Goal: Task Accomplishment & Management: Manage account settings

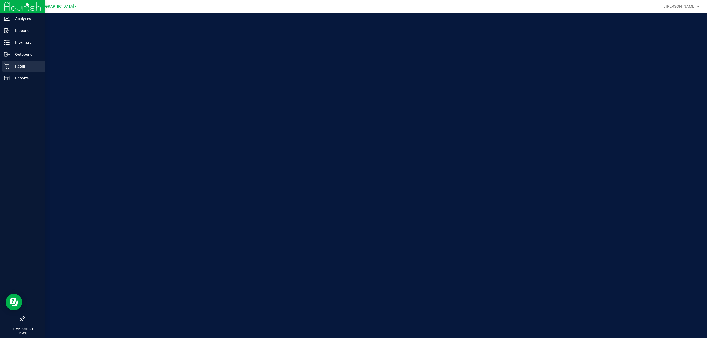
click at [10, 65] on p "Retail" at bounding box center [26, 66] width 33 height 7
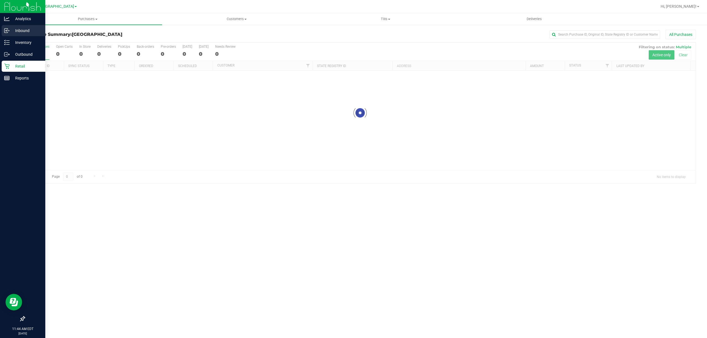
click at [14, 25] on div "Inbound" at bounding box center [24, 30] width 44 height 11
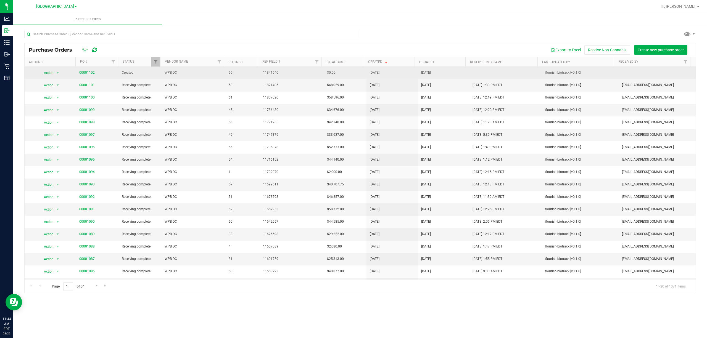
click at [84, 71] on span "00001102" at bounding box center [86, 72] width 15 height 5
click at [84, 72] on link "00001102" at bounding box center [86, 73] width 15 height 4
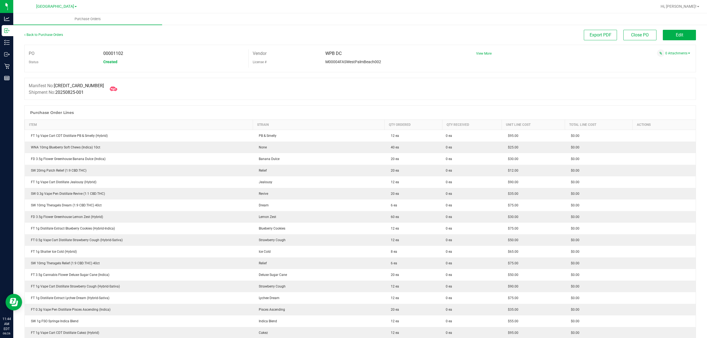
click at [110, 91] on icon at bounding box center [113, 88] width 7 height 7
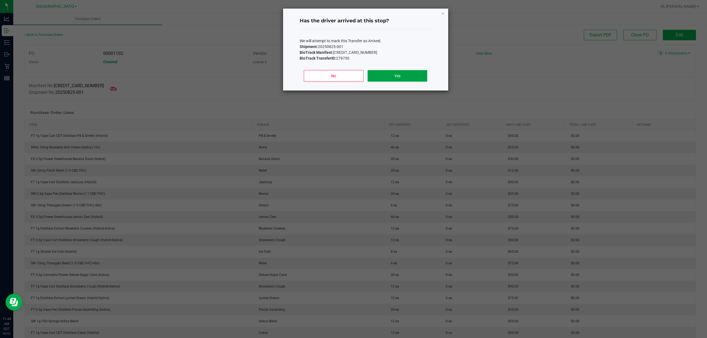
click at [386, 74] on button "Yes" at bounding box center [397, 76] width 59 height 12
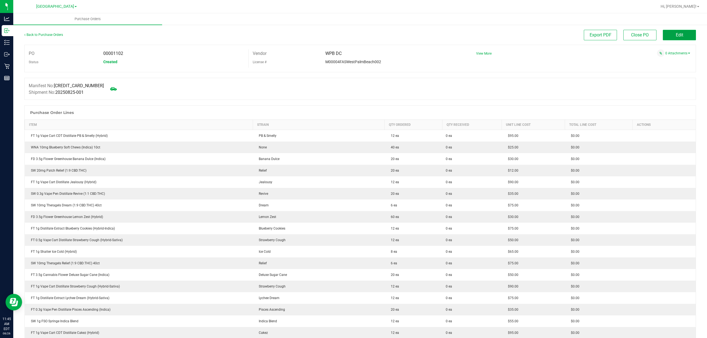
click at [663, 36] on button "Edit" at bounding box center [679, 35] width 33 height 10
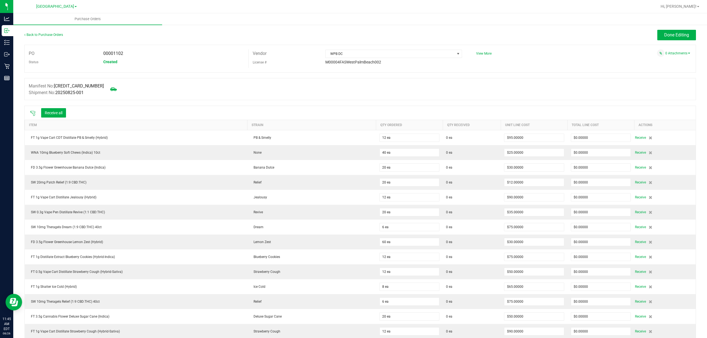
click at [32, 111] on icon at bounding box center [33, 114] width 6 height 6
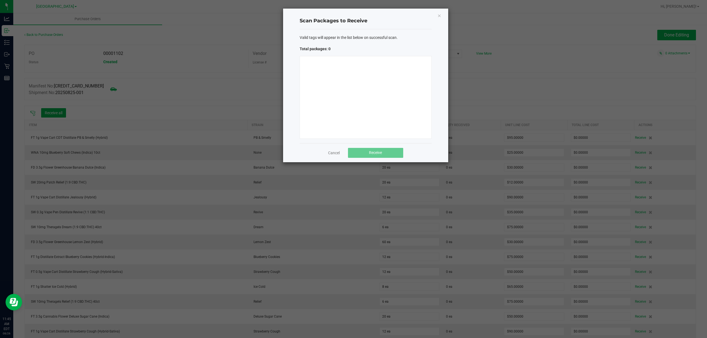
click at [341, 109] on div at bounding box center [366, 97] width 132 height 83
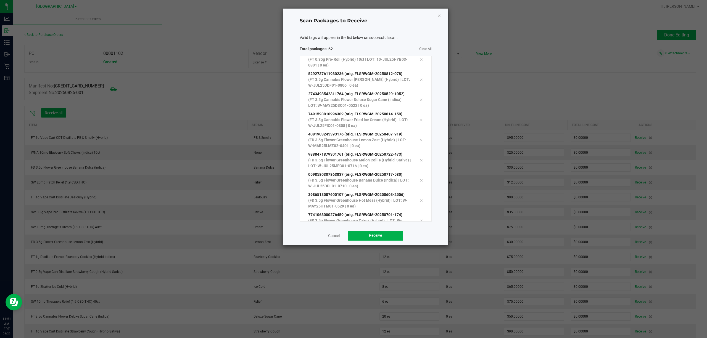
scroll to position [1099, 0]
click at [372, 236] on span "Receive" at bounding box center [375, 235] width 13 height 4
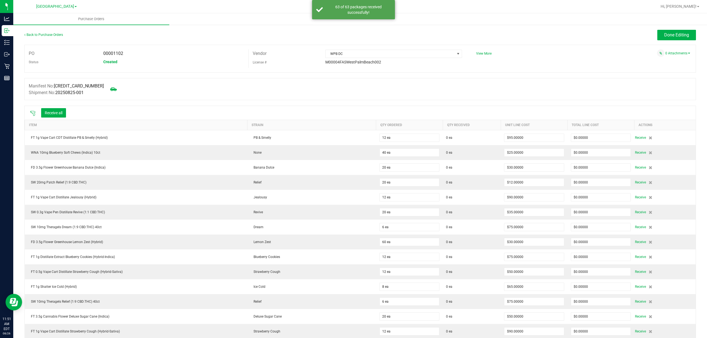
click at [117, 54] on span "00001102" at bounding box center [113, 53] width 20 height 5
copy span "00001102"
click at [664, 33] on span "Done Editing" at bounding box center [676, 34] width 25 height 5
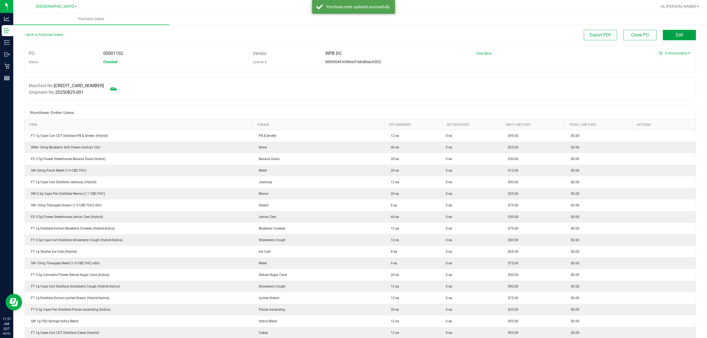
click at [668, 35] on button "Edit" at bounding box center [679, 35] width 33 height 10
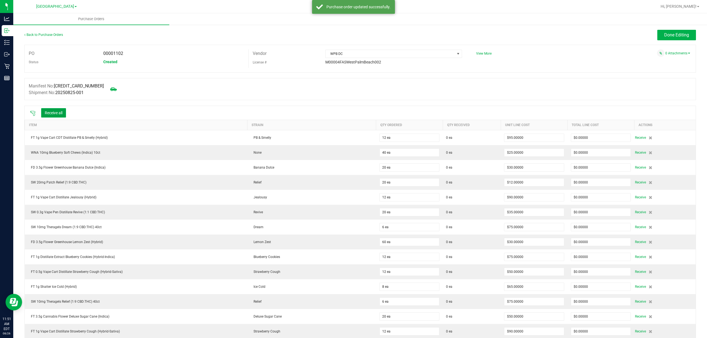
click at [58, 114] on button "Receive all" at bounding box center [53, 112] width 25 height 9
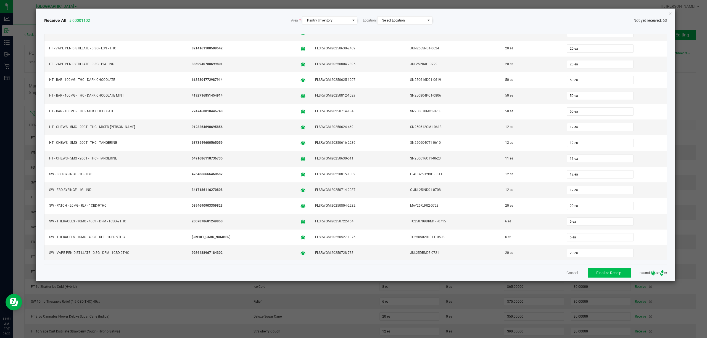
scroll to position [737, 0]
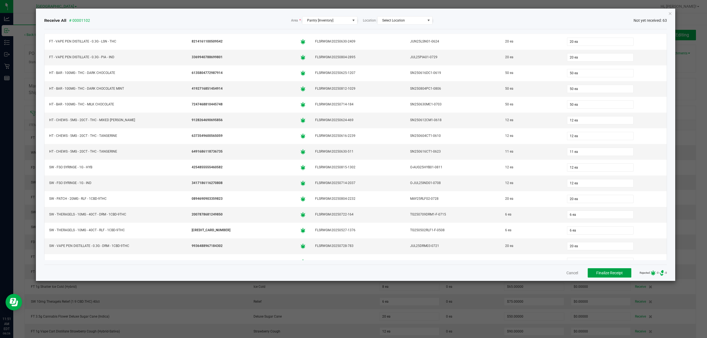
click at [596, 273] on span "Finalize Receipt" at bounding box center [609, 273] width 27 height 4
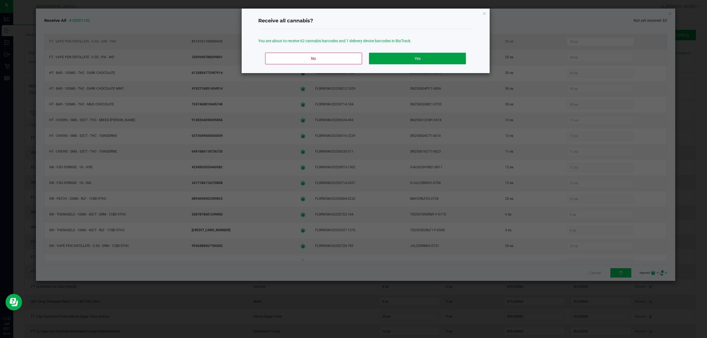
click at [401, 61] on button "Yes" at bounding box center [417, 59] width 97 height 12
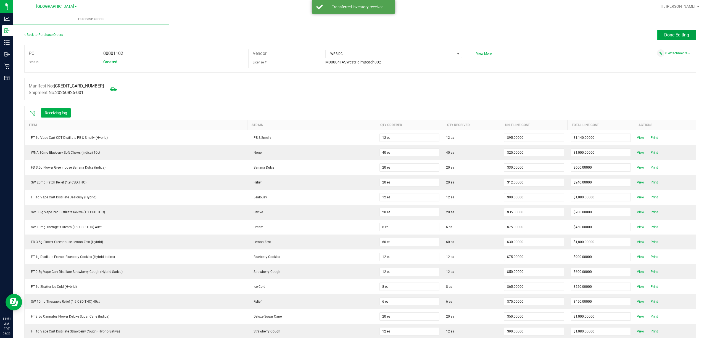
click at [658, 37] on button "Done Editing" at bounding box center [677, 35] width 39 height 10
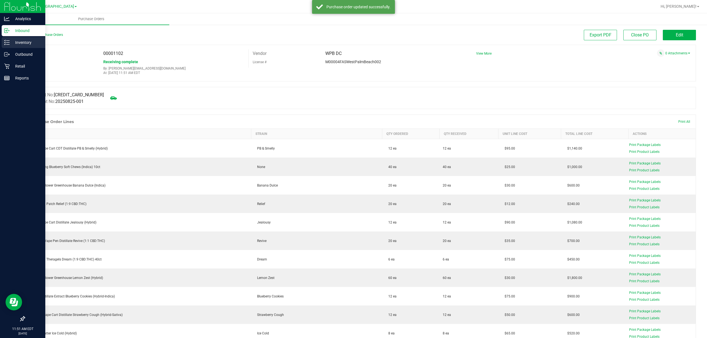
click at [5, 41] on icon at bounding box center [7, 43] width 6 height 6
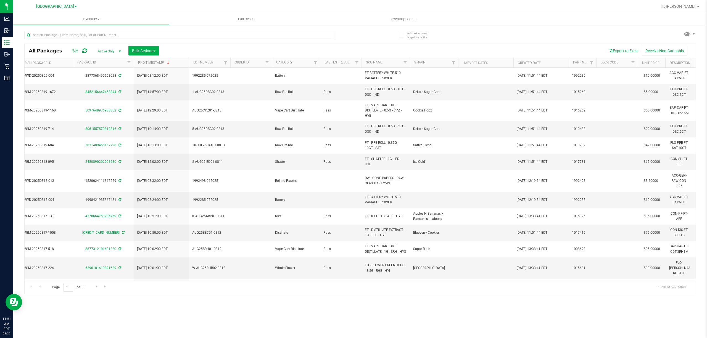
scroll to position [0, 586]
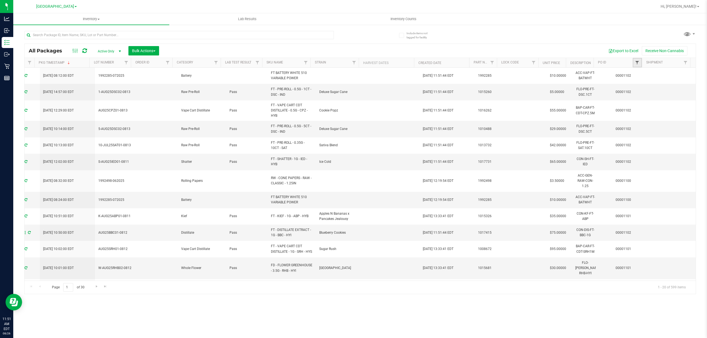
click at [637, 63] on span "Filter" at bounding box center [637, 63] width 4 height 4
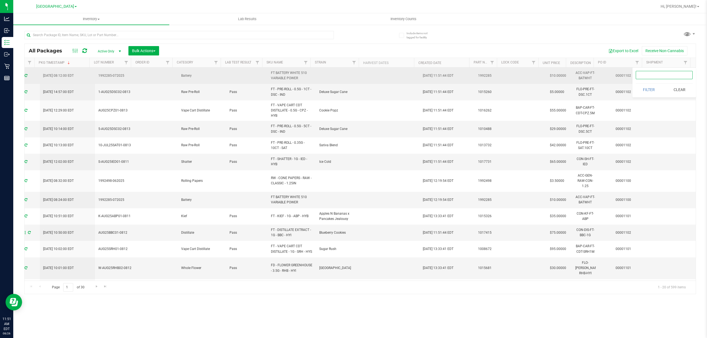
paste input "00001102"
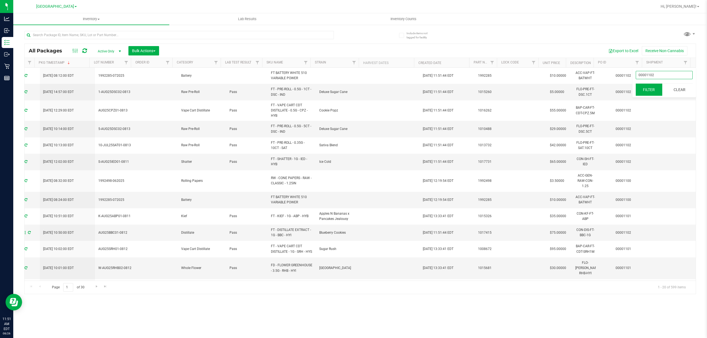
type input "00001102"
click at [639, 91] on button "Filter" at bounding box center [649, 90] width 27 height 12
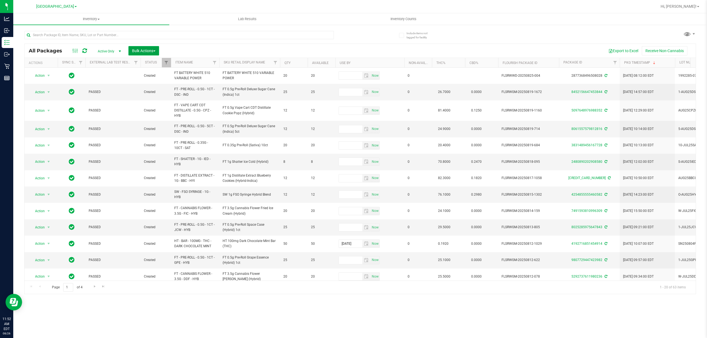
click at [141, 53] on span "Bulk Actions" at bounding box center [143, 51] width 23 height 4
click at [149, 103] on span "Lock/Unlock packages" at bounding box center [151, 104] width 38 height 4
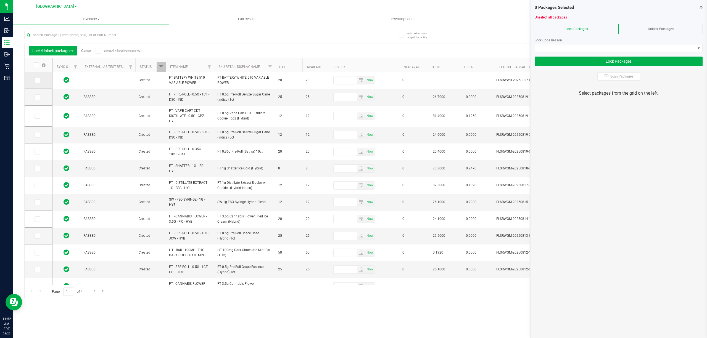
type input "[DATE]"
click at [37, 65] on icon at bounding box center [36, 65] width 4 height 0
click at [0, 0] on input "checkbox" at bounding box center [0, 0] width 0 height 0
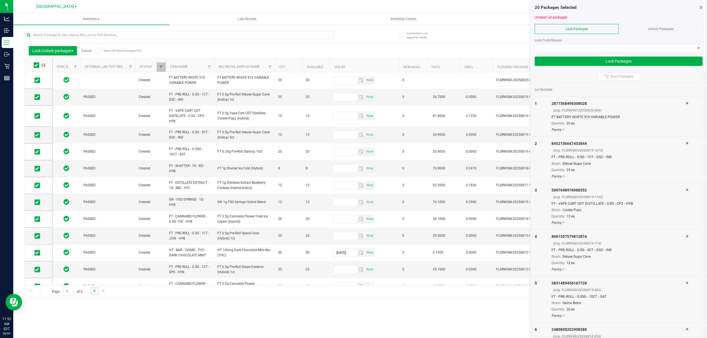
click at [93, 293] on span "Go to the next page" at bounding box center [95, 291] width 4 height 4
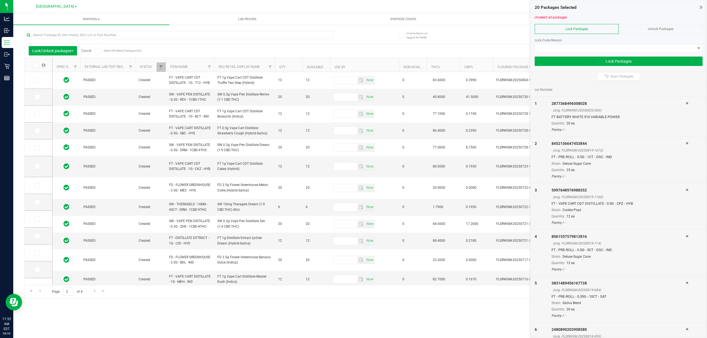
click at [37, 65] on icon at bounding box center [36, 65] width 4 height 0
click at [0, 0] on input "checkbox" at bounding box center [0, 0] width 0 height 0
click at [91, 292] on link "Go to the next page" at bounding box center [95, 291] width 8 height 7
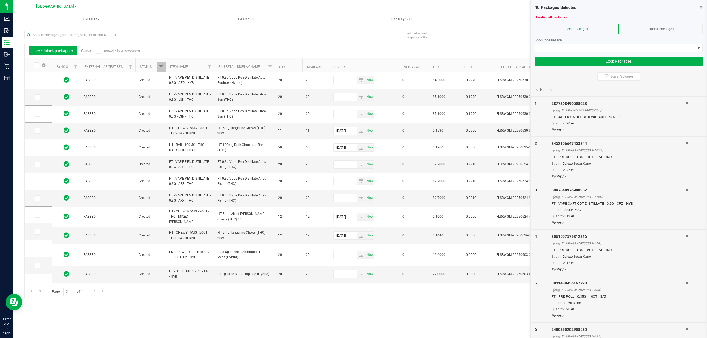
click at [38, 64] on span at bounding box center [37, 65] width 6 height 6
click at [0, 0] on input "checkbox" at bounding box center [0, 0] width 0 height 0
click at [91, 290] on link "Go to the next page" at bounding box center [95, 291] width 8 height 7
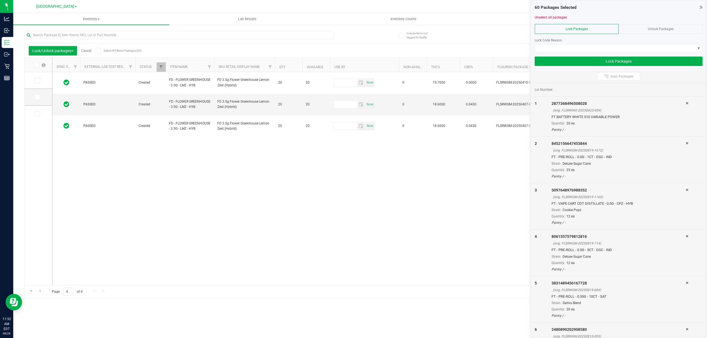
click at [32, 64] on label at bounding box center [39, 65] width 21 height 6
click at [0, 0] on input "checkbox" at bounding box center [0, 0] width 0 height 0
click at [637, 44] on span at bounding box center [619, 48] width 168 height 8
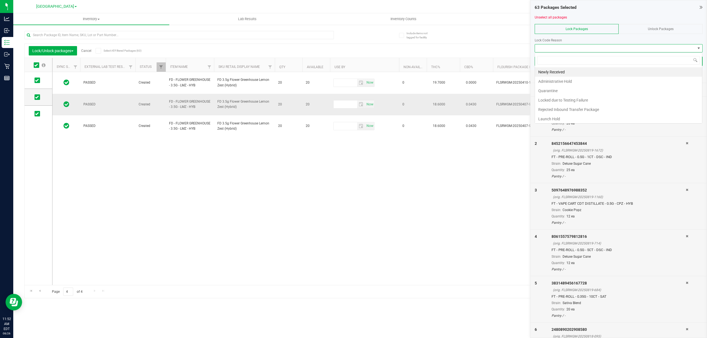
scroll to position [8, 167]
click at [553, 73] on li "Newly Received" at bounding box center [618, 71] width 167 height 9
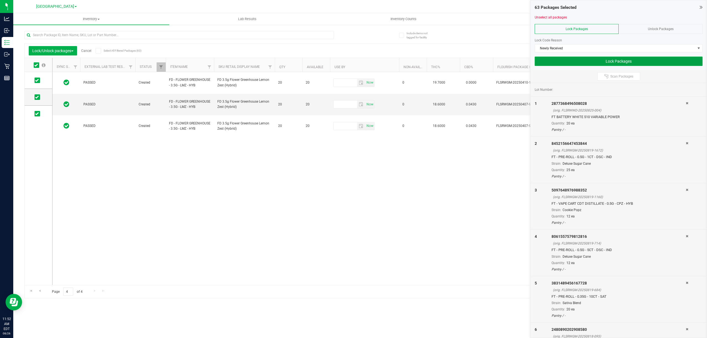
click at [608, 64] on button "Lock Packages" at bounding box center [619, 61] width 168 height 9
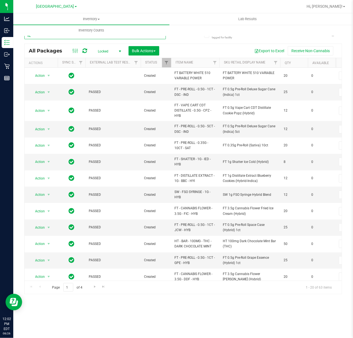
click at [42, 37] on input "text" at bounding box center [94, 35] width 141 height 8
type input "6493436893257445"
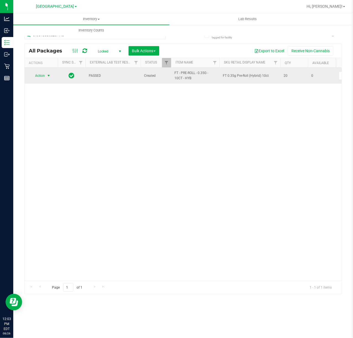
click at [46, 76] on span "select" at bounding box center [48, 75] width 4 height 4
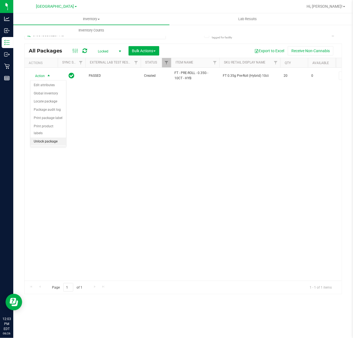
click at [61, 144] on li "Unlock package" at bounding box center [48, 142] width 36 height 8
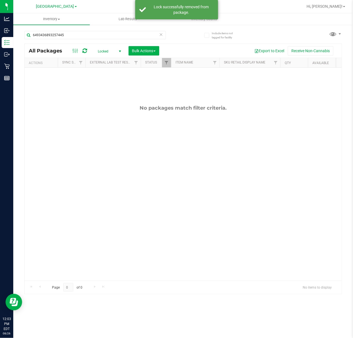
click at [99, 51] on span "Locked" at bounding box center [108, 52] width 30 height 8
click at [102, 60] on li "Active Only" at bounding box center [108, 60] width 30 height 8
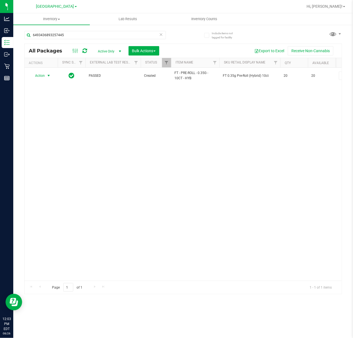
click at [47, 77] on span "select" at bounding box center [48, 75] width 4 height 4
click at [46, 128] on li "Lock package" at bounding box center [51, 126] width 43 height 8
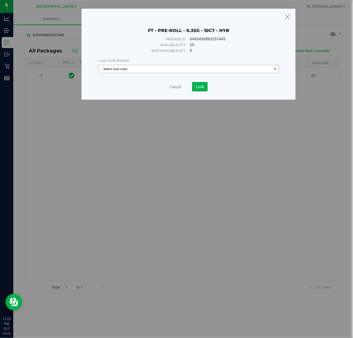
drag, startPoint x: 167, startPoint y: 66, endPoint x: 151, endPoint y: 72, distance: 17.7
click at [167, 66] on span "Select lock code" at bounding box center [184, 69] width 173 height 8
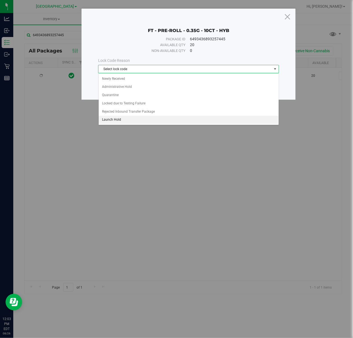
click at [113, 123] on li "Launch Hold" at bounding box center [189, 120] width 180 height 8
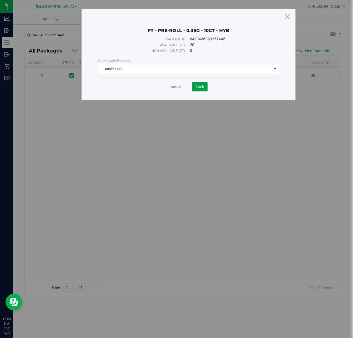
click at [199, 90] on button "Lock" at bounding box center [199, 86] width 15 height 9
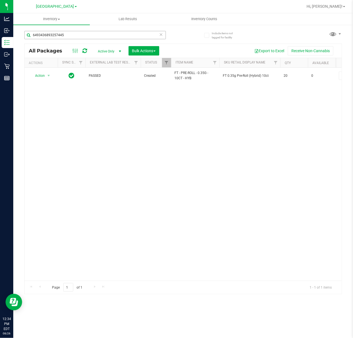
drag, startPoint x: 71, startPoint y: 30, endPoint x: 52, endPoint y: 38, distance: 20.2
click at [59, 35] on div "6493436893257445" at bounding box center [103, 35] width 159 height 18
click at [65, 39] on input "6493436893257445" at bounding box center [94, 35] width 141 height 8
click at [67, 38] on input "6493436893257445" at bounding box center [94, 35] width 141 height 8
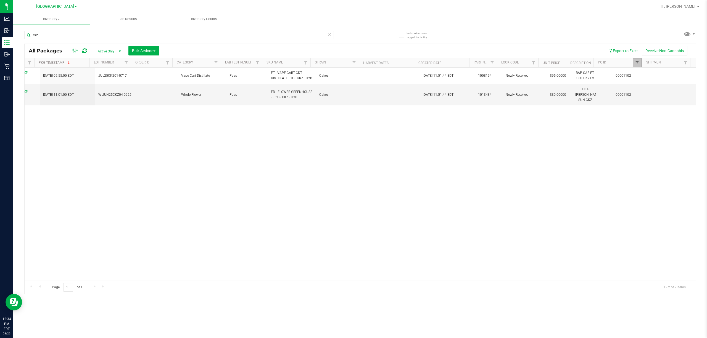
click at [635, 64] on span "Filter" at bounding box center [637, 63] width 4 height 4
click at [674, 91] on button "Clear" at bounding box center [679, 90] width 27 height 12
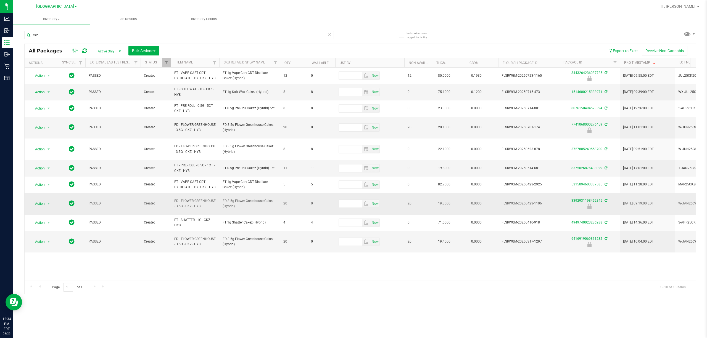
click at [175, 204] on span "FD - FLOWER GREENHOUSE - 3.5G - CKZ - HYB" at bounding box center [195, 204] width 42 height 10
copy tr "FD - FLOWER GREENHOUSE - 3.5G - CKZ - HYB"
click at [88, 36] on input "ckz" at bounding box center [179, 35] width 310 height 8
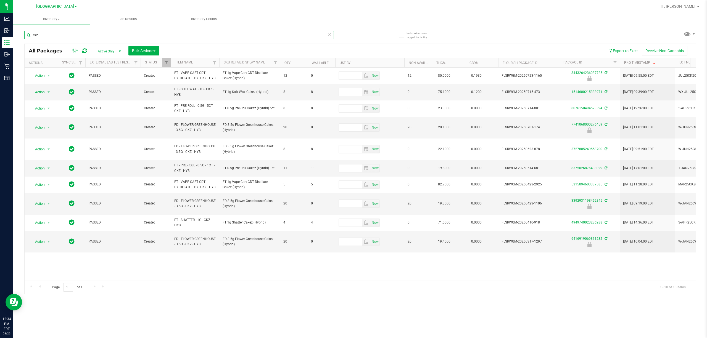
click at [88, 36] on input "ckz" at bounding box center [179, 35] width 310 height 8
paste input "FD - FLOWER GREENHOUSE - 3.5G - CKZ - HYB"
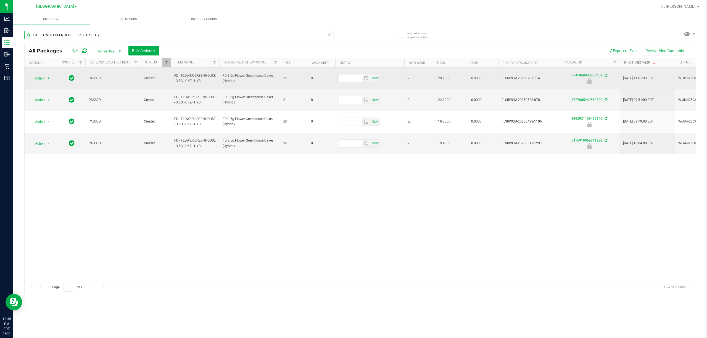
type input "FD - FLOWER GREENHOUSE - 3.5G - CKZ - HYB"
click at [34, 75] on span "Action" at bounding box center [37, 79] width 15 height 8
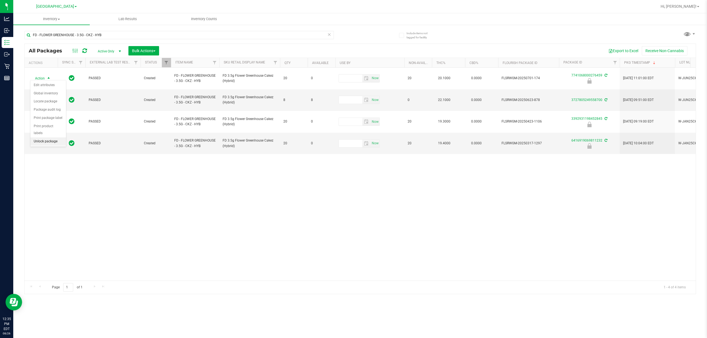
click at [44, 141] on li "Unlock package" at bounding box center [48, 142] width 36 height 8
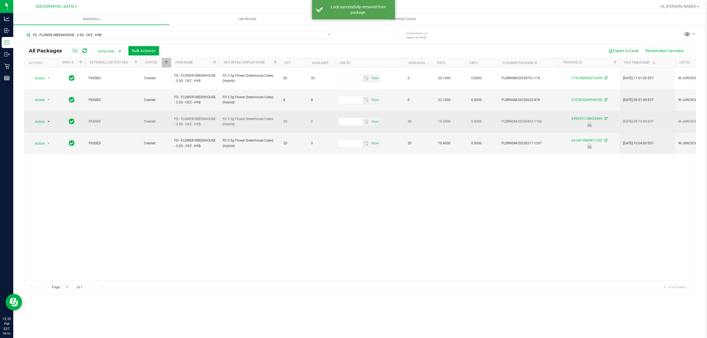
click at [40, 118] on span "Action" at bounding box center [37, 122] width 15 height 8
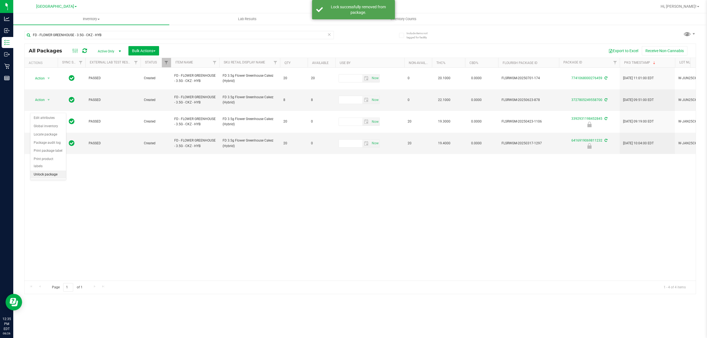
click at [50, 177] on li "Unlock package" at bounding box center [48, 175] width 36 height 8
click at [42, 140] on span "Action" at bounding box center [37, 144] width 15 height 8
click at [46, 194] on li "Unlock package" at bounding box center [48, 191] width 36 height 8
click at [144, 49] on span "Bulk Actions" at bounding box center [143, 51] width 23 height 4
click at [147, 103] on span "Lock/Unlock packages" at bounding box center [151, 104] width 38 height 4
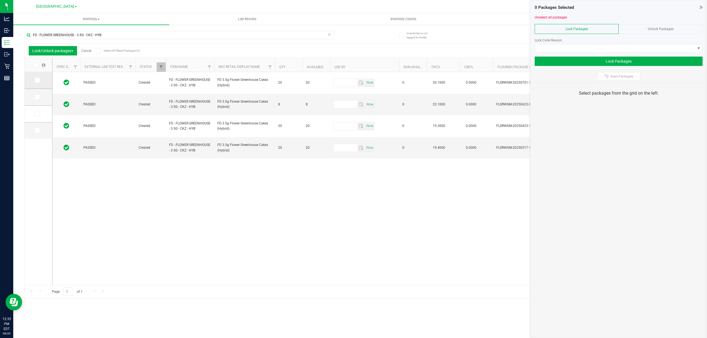
click at [37, 80] on icon at bounding box center [37, 80] width 4 height 0
click at [0, 0] on input "checkbox" at bounding box center [0, 0] width 0 height 0
click at [38, 114] on icon at bounding box center [37, 114] width 4 height 0
click at [0, 0] on input "checkbox" at bounding box center [0, 0] width 0 height 0
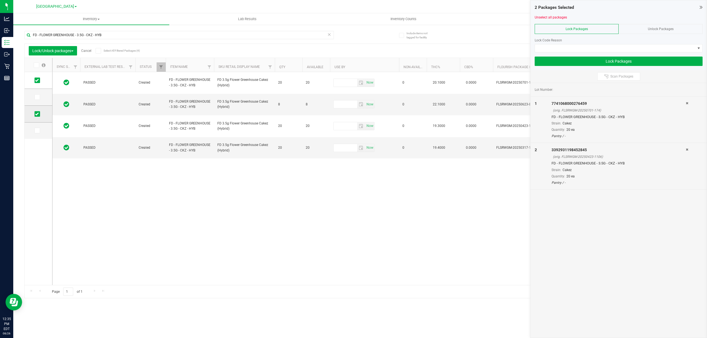
click at [35, 114] on icon at bounding box center [37, 114] width 4 height 0
click at [0, 0] on input "checkbox" at bounding box center [0, 0] width 0 height 0
click at [580, 48] on span at bounding box center [615, 48] width 161 height 8
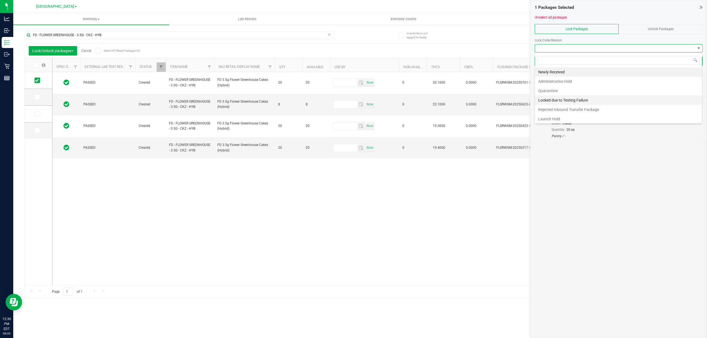
scroll to position [8, 167]
drag, startPoint x: 557, startPoint y: 120, endPoint x: 556, endPoint y: 117, distance: 2.9
click at [557, 120] on li "Launch Hold" at bounding box center [618, 118] width 167 height 9
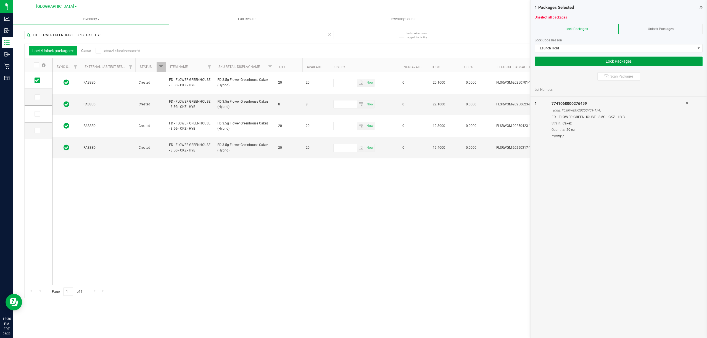
click at [589, 63] on button "Lock Packages" at bounding box center [619, 61] width 168 height 9
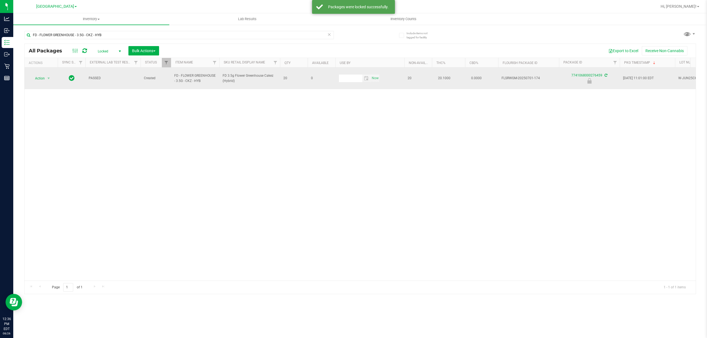
click at [193, 75] on span "FD - FLOWER GREENHOUSE - 3.5G - CKZ - HYB" at bounding box center [195, 78] width 42 height 10
copy tr "FD - FLOWER GREENHOUSE - 3.5G - CKZ - HYB"
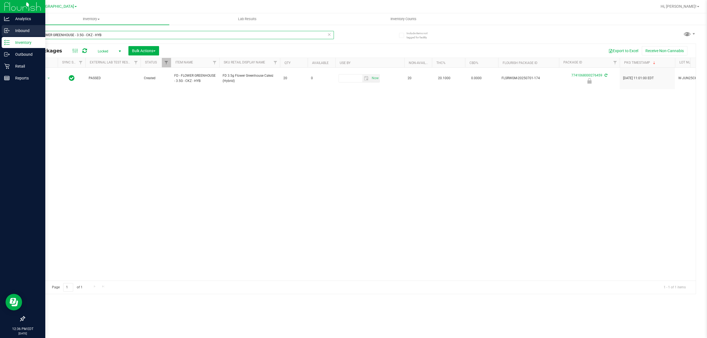
drag, startPoint x: 122, startPoint y: 30, endPoint x: 0, endPoint y: 31, distance: 121.6
click at [0, 31] on div "Analytics Inbound Inventory Outbound Retail Reports 12:36 PM EDT [DATE] 08/26 […" at bounding box center [353, 169] width 707 height 338
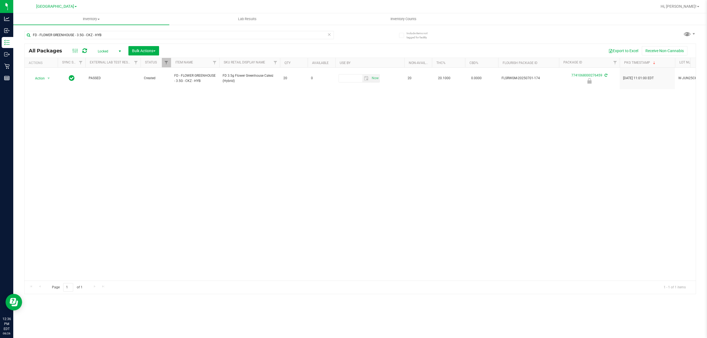
click at [110, 51] on span "Locked" at bounding box center [108, 52] width 30 height 8
click at [105, 57] on li "Active Only" at bounding box center [108, 60] width 30 height 8
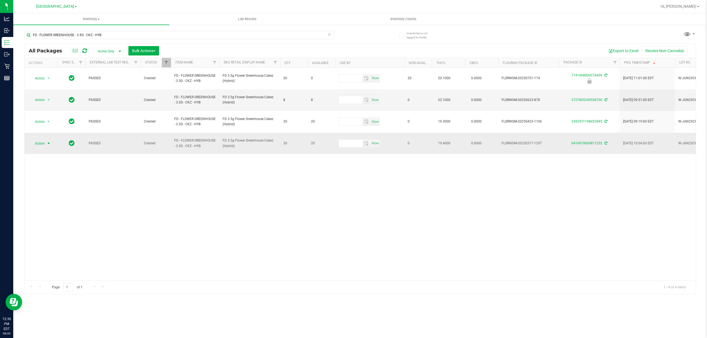
click at [43, 140] on span "Action" at bounding box center [37, 144] width 15 height 8
click at [42, 178] on li "Lock package" at bounding box center [51, 176] width 43 height 8
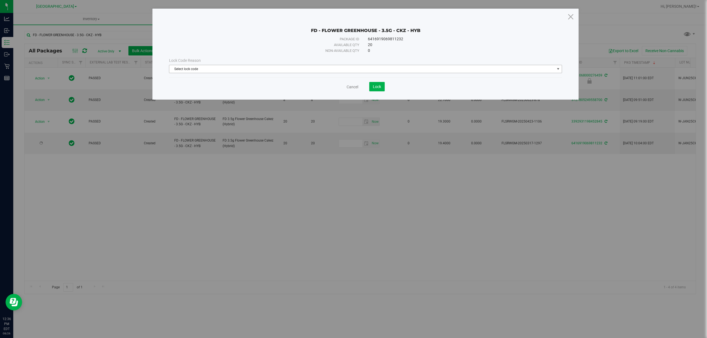
click at [196, 67] on span "Select lock code" at bounding box center [362, 69] width 386 height 8
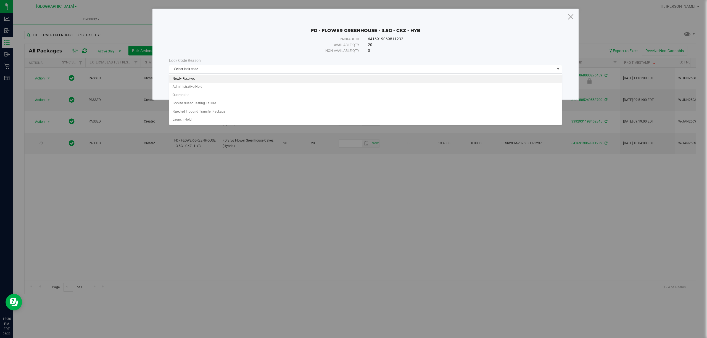
click at [188, 79] on li "Newly Received" at bounding box center [365, 79] width 392 height 8
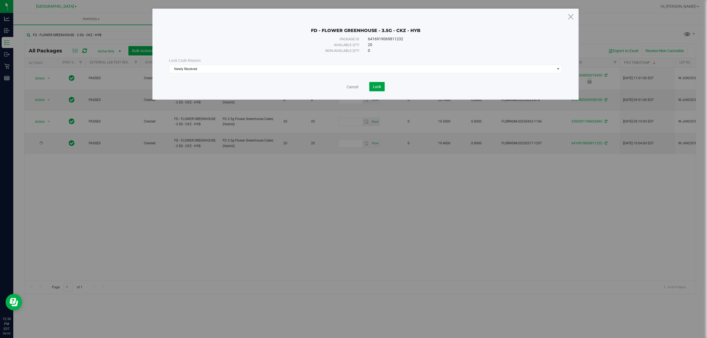
click at [377, 87] on span "Lock" at bounding box center [377, 87] width 8 height 4
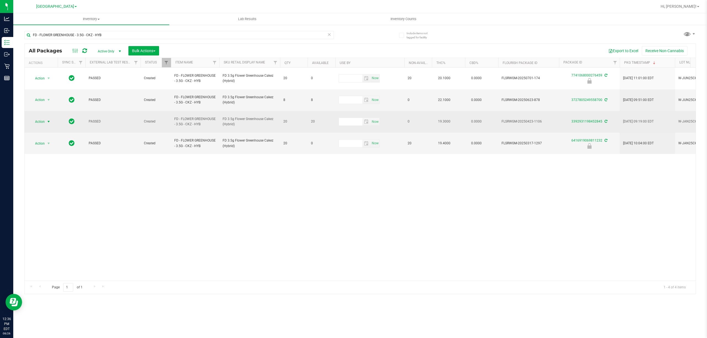
click at [49, 120] on span "select" at bounding box center [48, 122] width 4 height 4
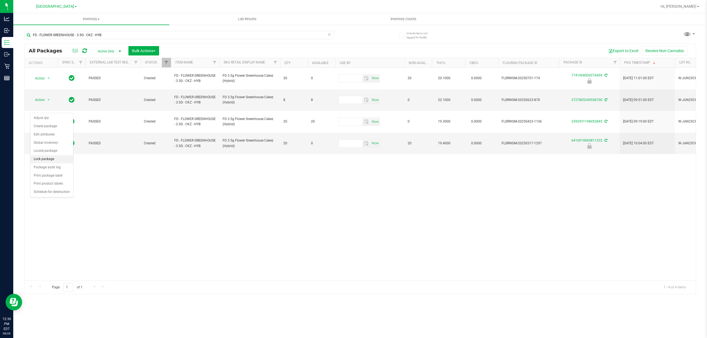
click at [48, 159] on li "Lock package" at bounding box center [51, 159] width 43 height 8
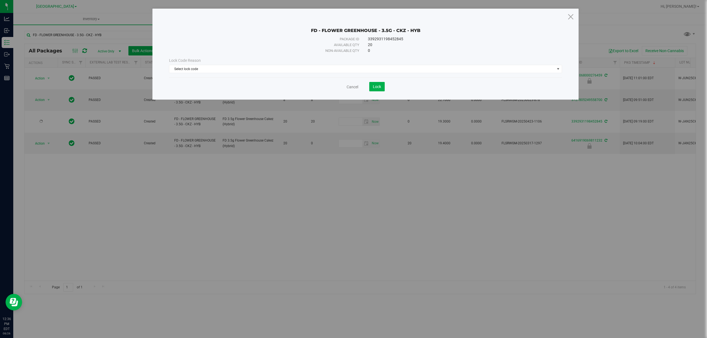
click at [184, 63] on span "Lock Code Reason" at bounding box center [185, 60] width 32 height 4
click at [182, 66] on span "Select lock code" at bounding box center [362, 69] width 386 height 8
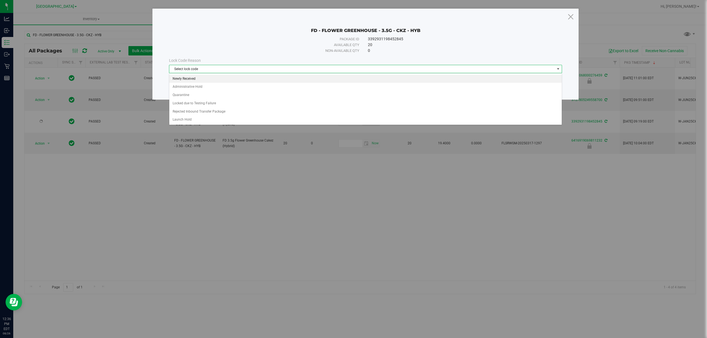
drag, startPoint x: 185, startPoint y: 76, endPoint x: 254, endPoint y: 80, distance: 68.9
click at [185, 77] on li "Newly Received" at bounding box center [365, 79] width 392 height 8
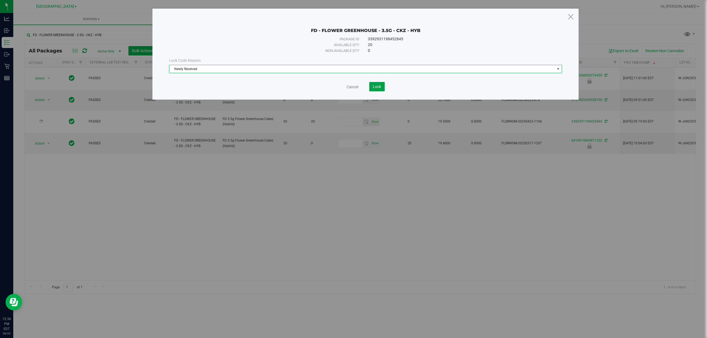
click at [373, 83] on button "Lock" at bounding box center [376, 86] width 15 height 9
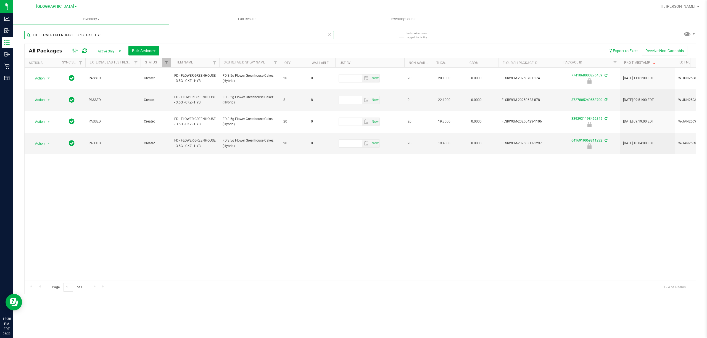
click at [127, 33] on input "FD - FLOWER GREENHOUSE - 3.5G - CKZ - HYB" at bounding box center [179, 35] width 310 height 8
type input "5292737611980236"
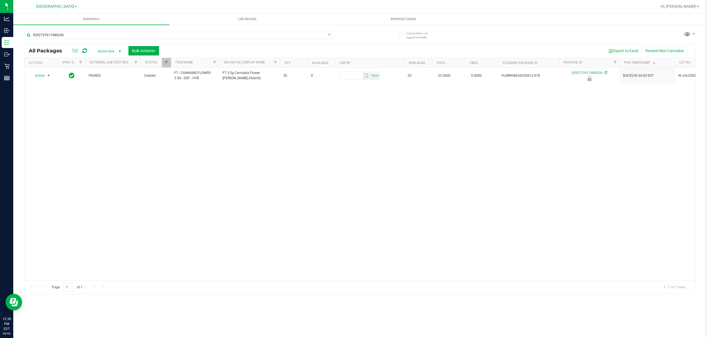
click at [38, 77] on span "Action" at bounding box center [37, 76] width 15 height 8
click at [54, 140] on li "Unlock package" at bounding box center [48, 142] width 36 height 8
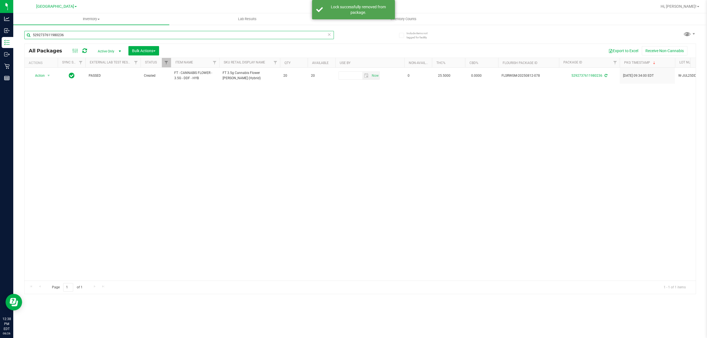
click at [77, 34] on input "5292737611980236" at bounding box center [179, 35] width 310 height 8
type input "8061557579812816"
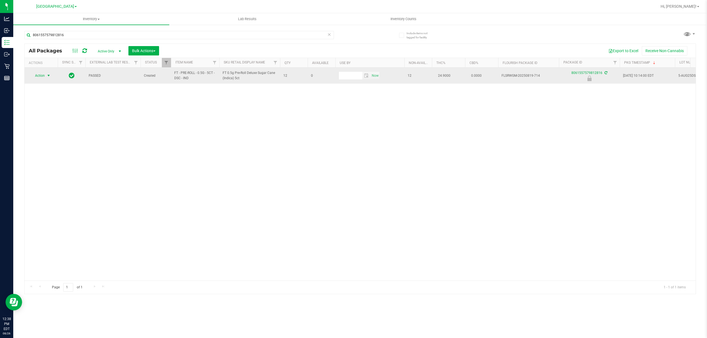
click at [48, 75] on span "select" at bounding box center [48, 75] width 4 height 4
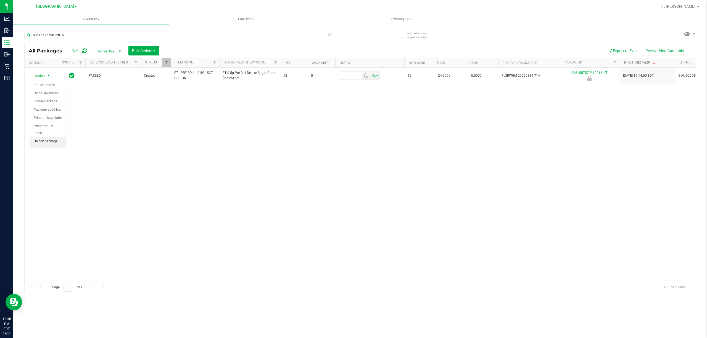
click at [52, 143] on li "Unlock package" at bounding box center [48, 142] width 36 height 8
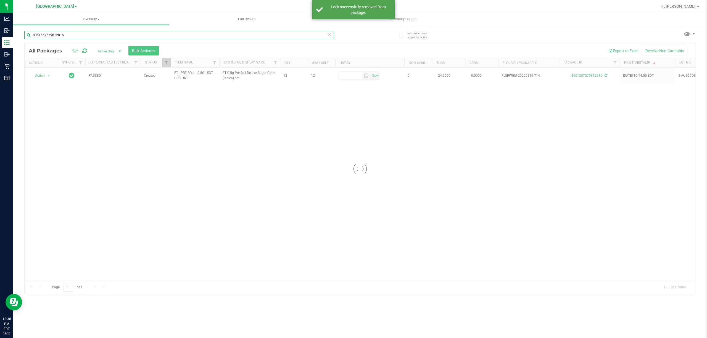
click at [85, 35] on input "8061557579812816" at bounding box center [179, 35] width 310 height 8
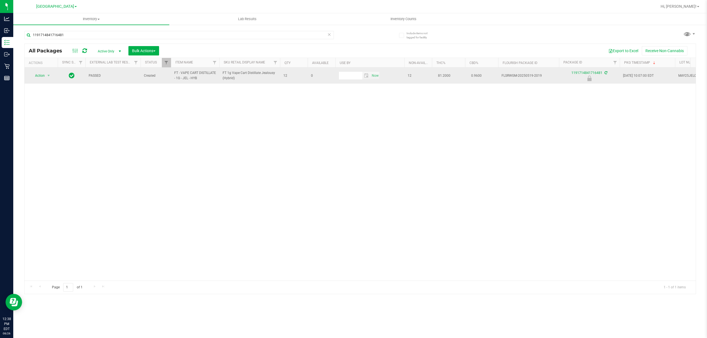
click at [184, 80] on span "FT - VAPE CART DISTILLATE - 1G - JEL - HYB" at bounding box center [195, 75] width 42 height 10
copy tr "FT - VAPE CART DISTILLATE - 1G - JEL - HYB"
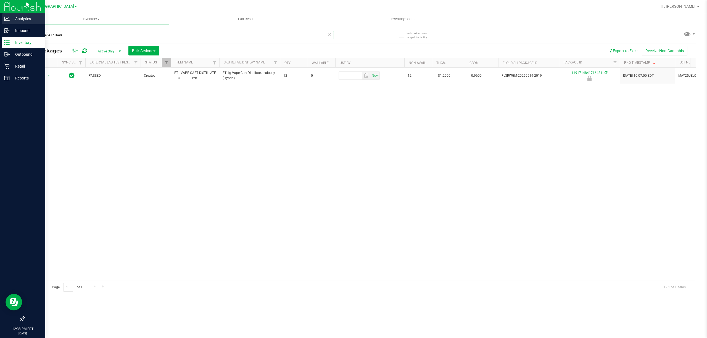
click at [0, 13] on div "Analytics Inbound Inventory Outbound Retail Reports 12:38 PM EDT [DATE] 08/26 […" at bounding box center [353, 169] width 707 height 338
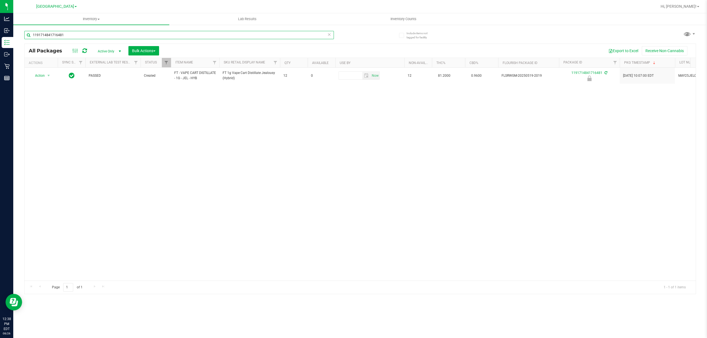
paste input "FT - VAPE CART DISTILLATE - 1G - JEL - HYB"
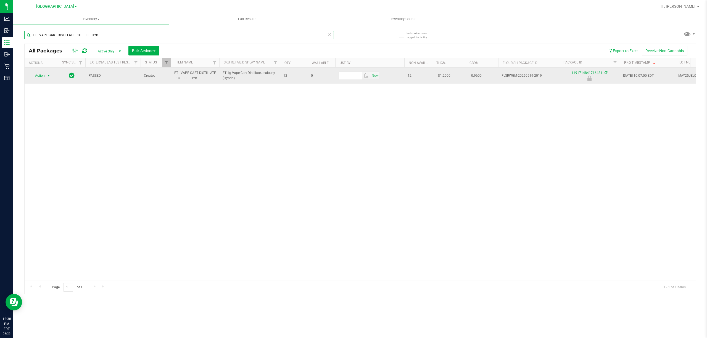
type input "FT - VAPE CART DISTILLATE - 1G - JEL - HYB"
click at [48, 76] on span "select" at bounding box center [48, 75] width 4 height 4
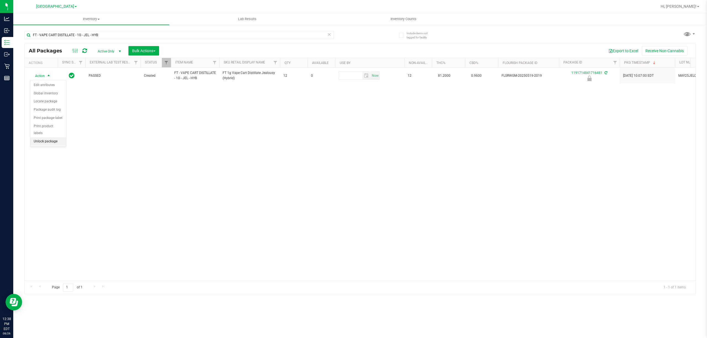
click at [41, 143] on li "Unlock package" at bounding box center [48, 142] width 36 height 8
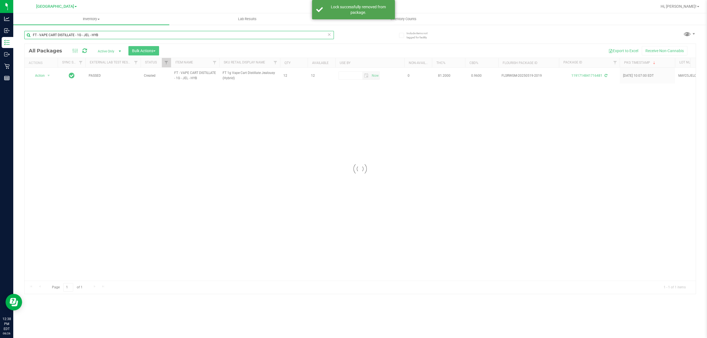
click at [103, 35] on input "FT - VAPE CART DISTILLATE - 1G - JEL - HYB" at bounding box center [179, 35] width 310 height 8
drag, startPoint x: 103, startPoint y: 35, endPoint x: 106, endPoint y: 40, distance: 5.7
click at [106, 40] on div "FT - VAPE CART DISTILLATE - 1G - JEL - HYB" at bounding box center [179, 37] width 310 height 13
type input "8025285975647843"
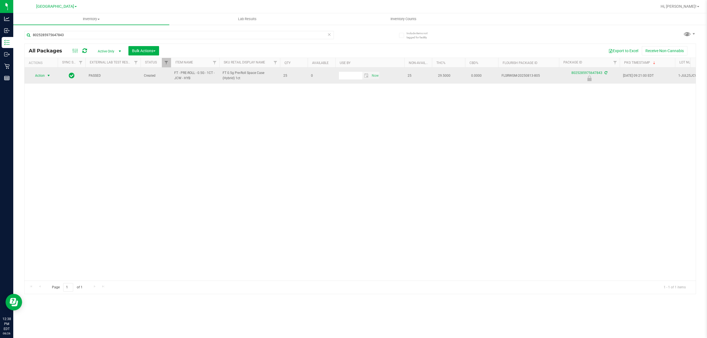
click at [45, 74] on span "Action" at bounding box center [37, 76] width 15 height 8
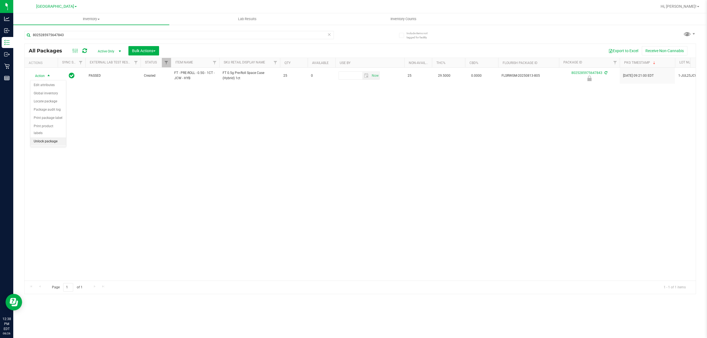
click at [47, 143] on li "Unlock package" at bounding box center [48, 142] width 36 height 8
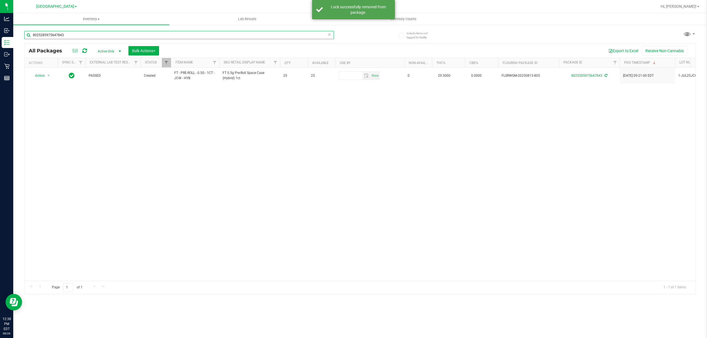
click at [99, 34] on input "8025285975647843" at bounding box center [179, 35] width 310 height 8
type input "9807729447423982"
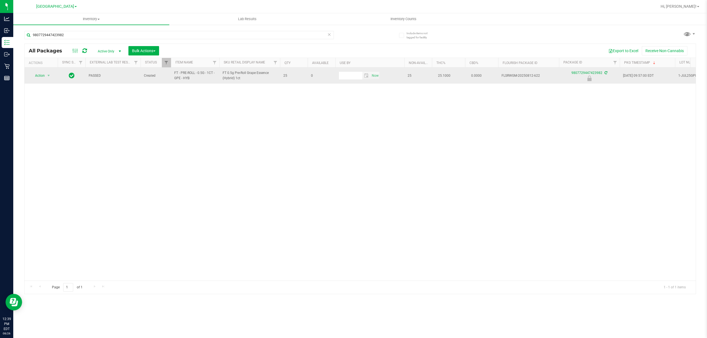
click at [52, 73] on span "select" at bounding box center [48, 76] width 7 height 8
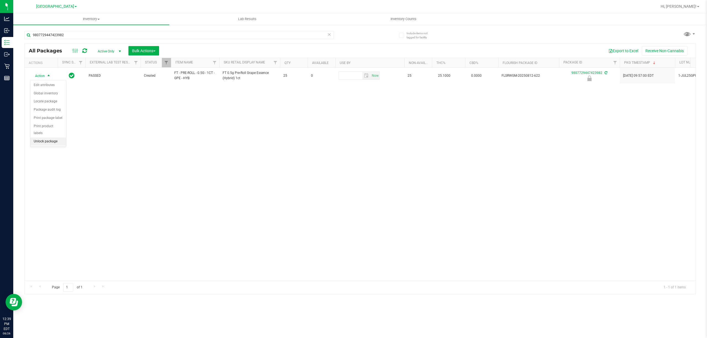
click at [39, 145] on li "Unlock package" at bounding box center [48, 142] width 36 height 8
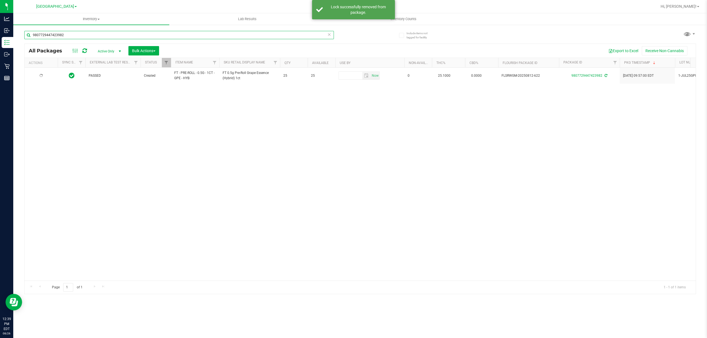
click at [70, 35] on input "9807729447423982" at bounding box center [179, 35] width 310 height 8
type input "6008419036447906"
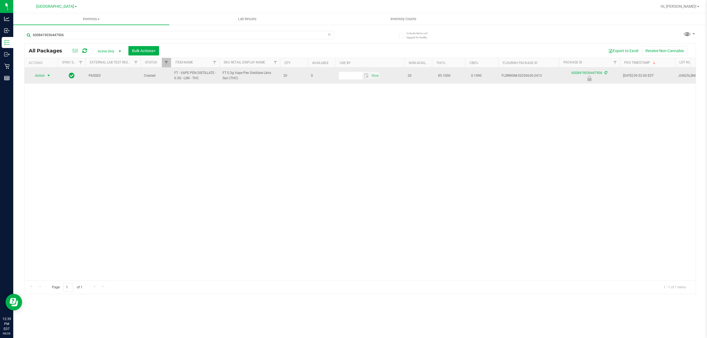
click at [44, 75] on span "Action" at bounding box center [37, 76] width 15 height 8
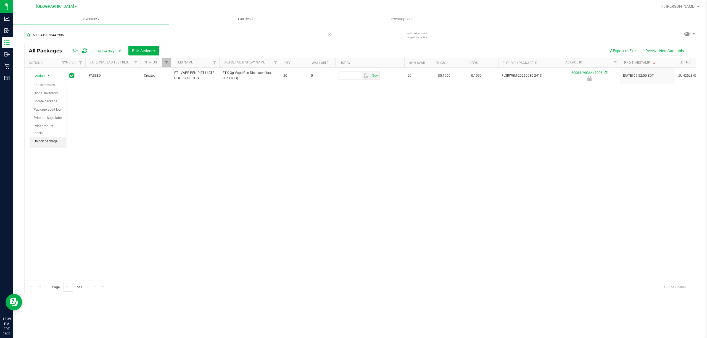
click at [51, 142] on li "Unlock package" at bounding box center [48, 142] width 36 height 8
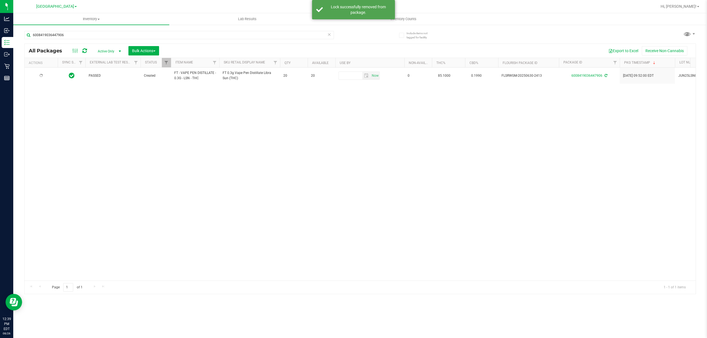
click at [184, 78] on span "FT - VAPE PEN DISTILLATE - 0.3G - LSN - THC" at bounding box center [195, 75] width 42 height 10
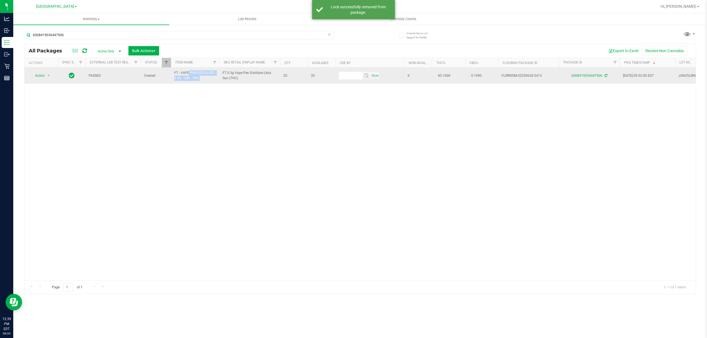
copy tr "FT - VAPE PEN DISTILLATE - 0.3G - LSN - THC"
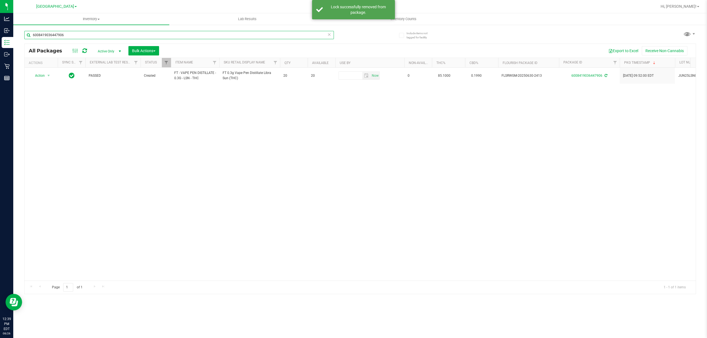
click at [106, 38] on input "6008419036447906" at bounding box center [179, 35] width 310 height 8
paste input "FT - VAPE PEN DISTILLATE - 0.3G - LSN - THC"
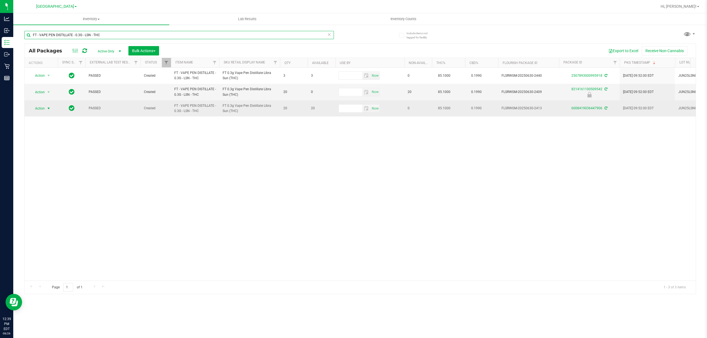
type input "FT - VAPE PEN DISTILLATE - 0.3G - LSN - THC"
click at [43, 111] on span "Action" at bounding box center [37, 109] width 15 height 8
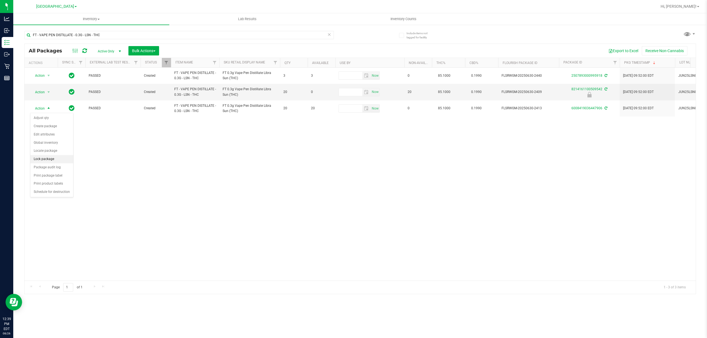
click at [46, 162] on li "Lock package" at bounding box center [51, 159] width 43 height 8
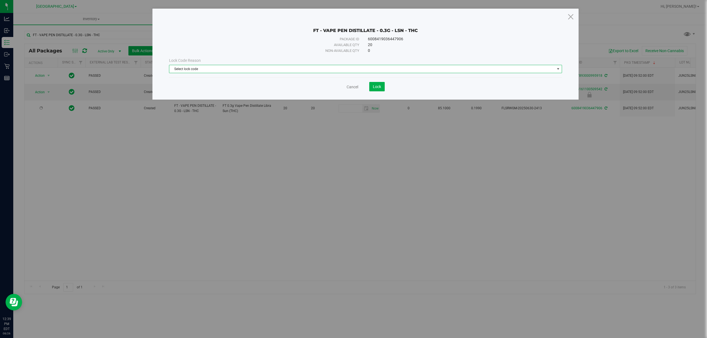
click at [201, 73] on span "Select lock code" at bounding box center [365, 69] width 393 height 8
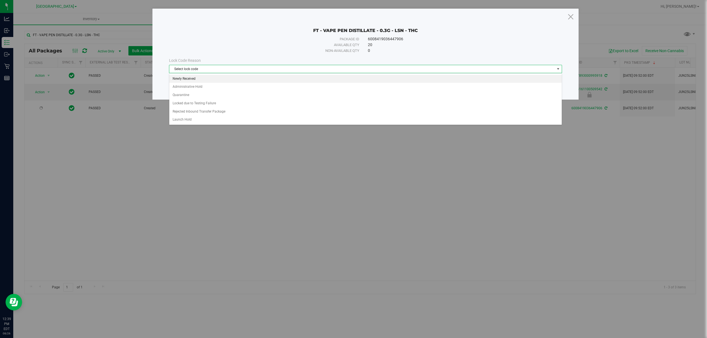
click at [195, 78] on li "Newly Received" at bounding box center [365, 79] width 392 height 8
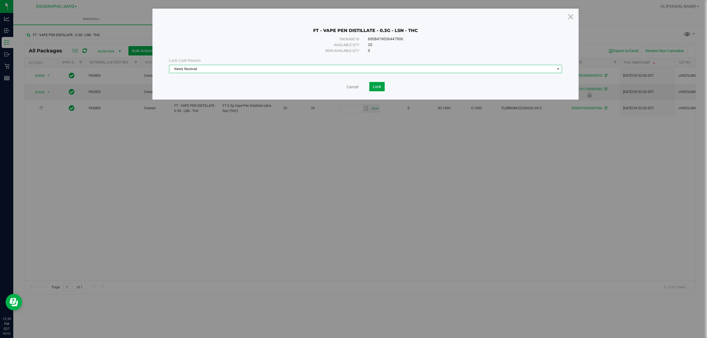
click at [377, 91] on button "Lock" at bounding box center [376, 86] width 15 height 9
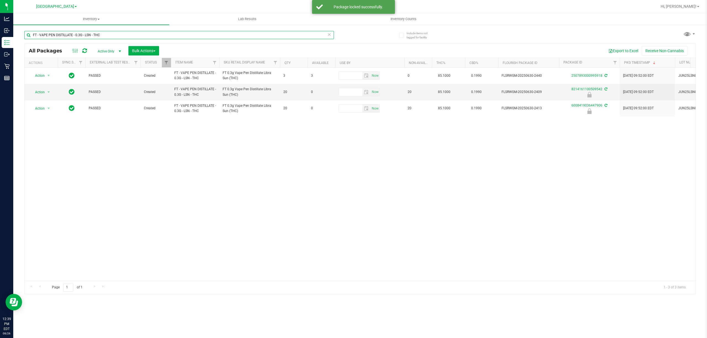
click at [106, 35] on input "FT - VAPE PEN DISTILLATE - 0.3G - LSN - THC" at bounding box center [179, 35] width 310 height 8
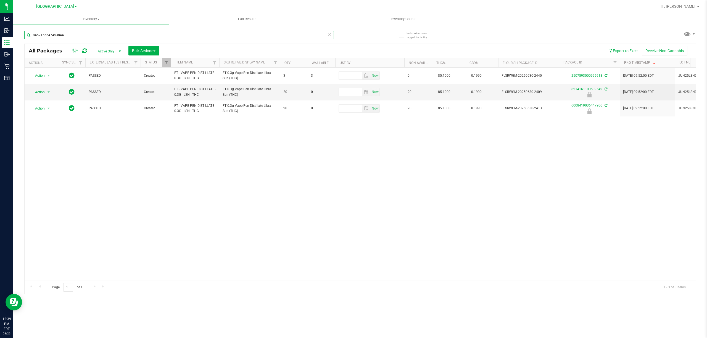
type input "8452156647453844"
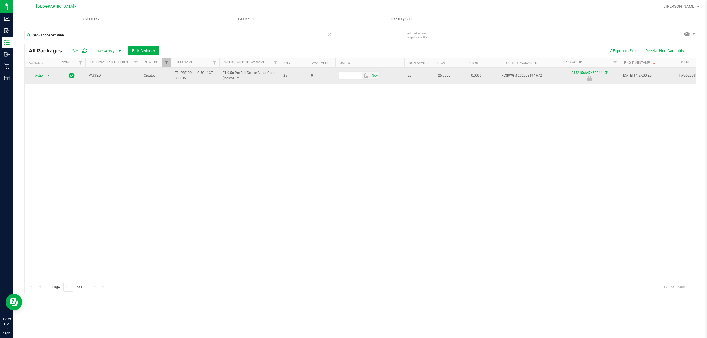
click at [40, 77] on span "Action" at bounding box center [37, 76] width 15 height 8
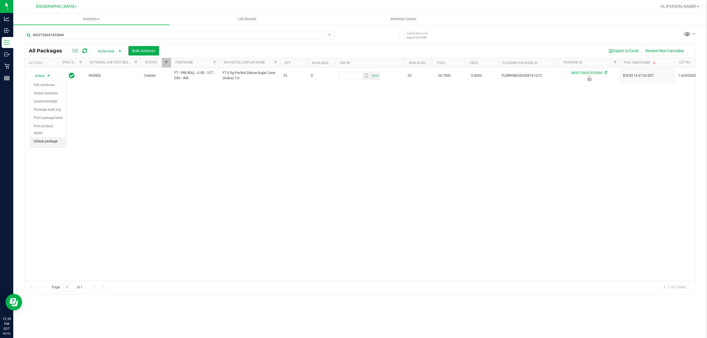
click at [40, 146] on li "Unlock package" at bounding box center [48, 142] width 36 height 8
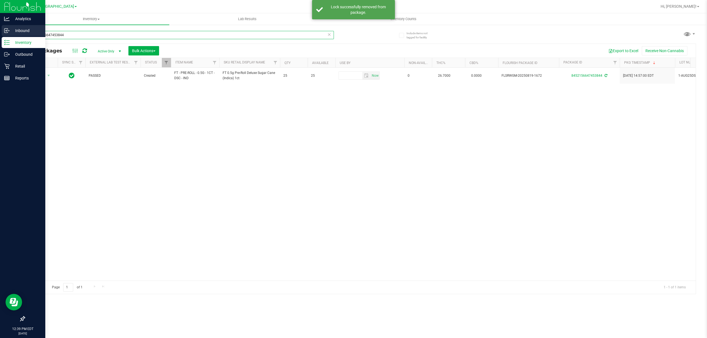
drag, startPoint x: 75, startPoint y: 36, endPoint x: 0, endPoint y: 29, distance: 75.4
click at [0, 34] on div "Analytics Inbound Inventory Outbound Retail Reports 12:39 PM EDT [DATE] 08/26 […" at bounding box center [353, 169] width 707 height 338
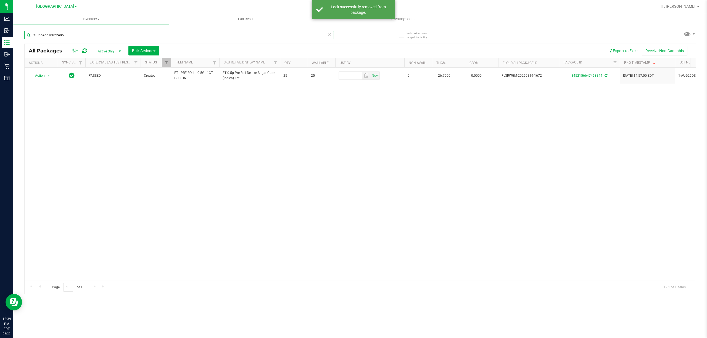
type input "9196545618022485"
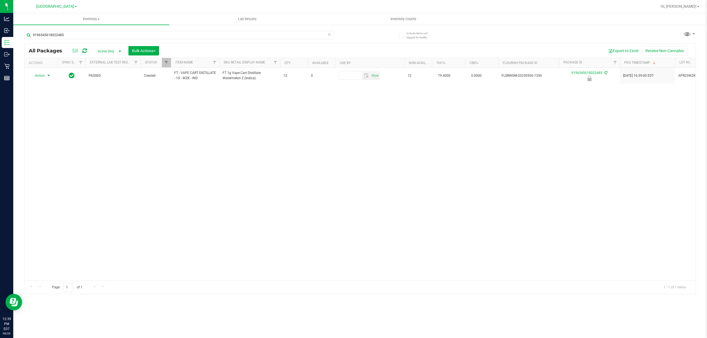
click at [38, 78] on span "Action" at bounding box center [37, 76] width 15 height 8
click at [48, 144] on li "Unlock package" at bounding box center [48, 142] width 36 height 8
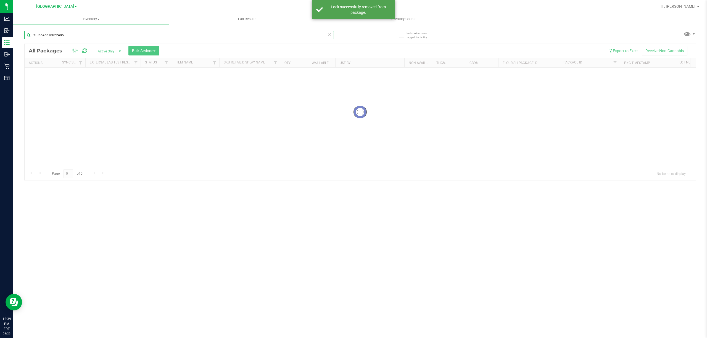
click at [72, 38] on input "9196545618022485" at bounding box center [179, 35] width 310 height 8
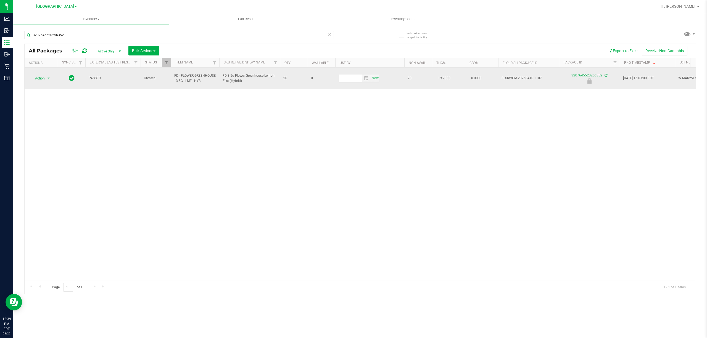
click at [191, 77] on span "FD - FLOWER GREENHOUSE - 3.5G - LMZ - HYB" at bounding box center [195, 78] width 42 height 10
copy tr "FD - FLOWER GREENHOUSE - 3.5G - LMZ - HYB"
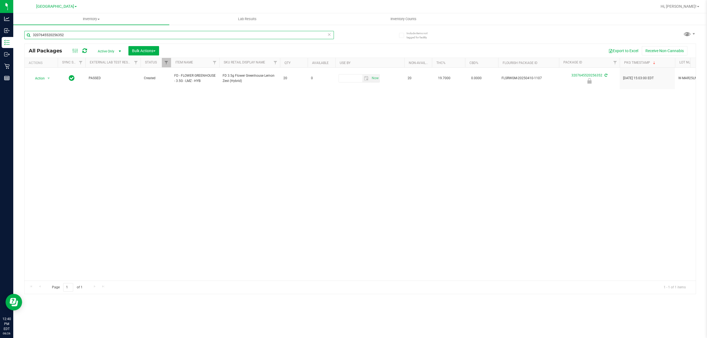
click at [119, 38] on input "3207645520256352" at bounding box center [179, 35] width 310 height 8
paste input "FD - FLOWER GREENHOUSE - 3.5G - LMZ - HYB"
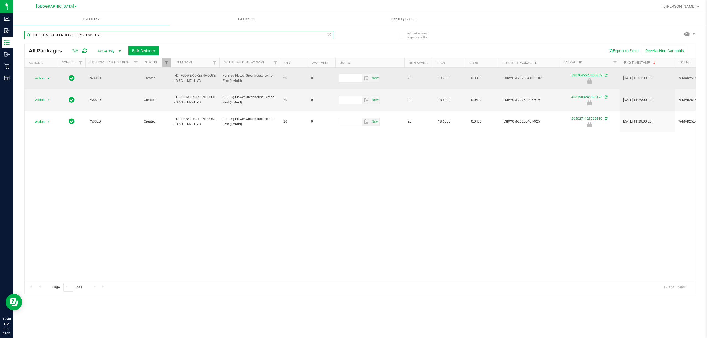
type input "FD - FLOWER GREENHOUSE - 3.5G - LMZ - HYB"
click at [46, 75] on span "select" at bounding box center [48, 79] width 7 height 8
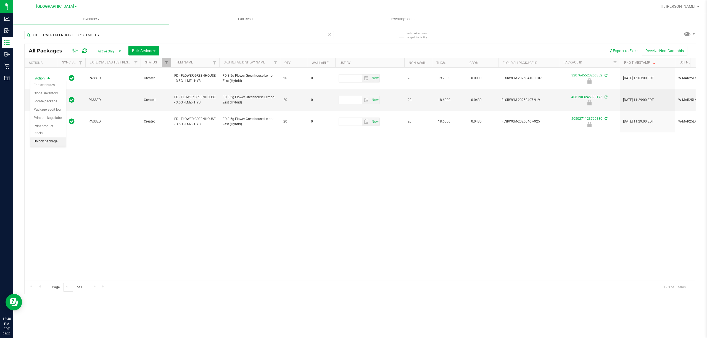
click at [49, 140] on li "Unlock package" at bounding box center [48, 142] width 36 height 8
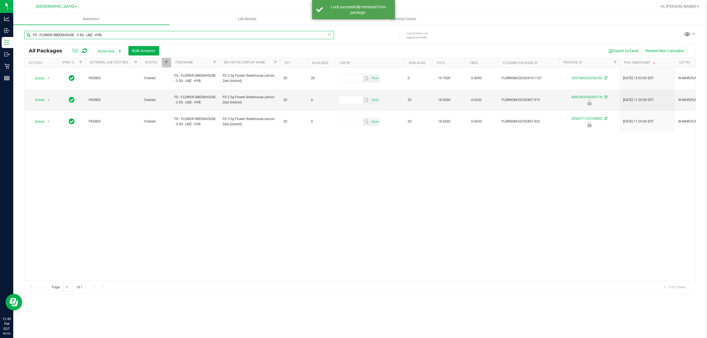
click at [117, 37] on input "FD - FLOWER GREENHOUSE - 3.5G - LMZ - HYB" at bounding box center [179, 35] width 310 height 8
type input "7491593810996309"
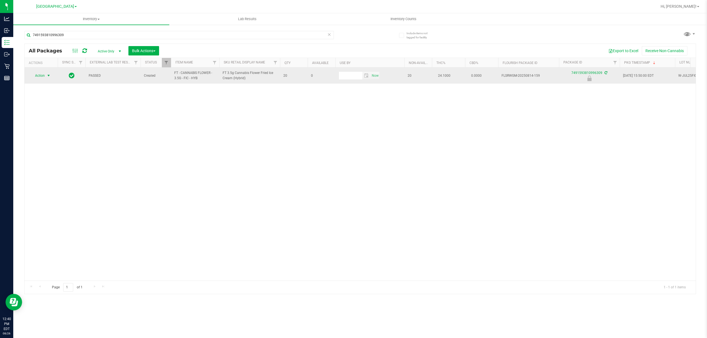
click at [40, 74] on span "Action" at bounding box center [37, 76] width 15 height 8
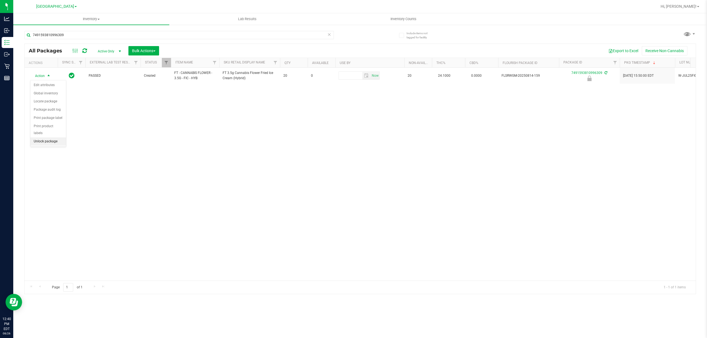
click at [56, 146] on li "Unlock package" at bounding box center [48, 142] width 36 height 8
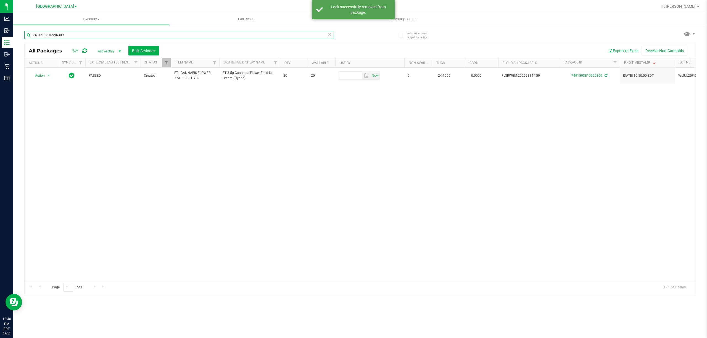
click at [89, 33] on input "7491593810996309" at bounding box center [179, 35] width 310 height 8
type input "5097648976988352"
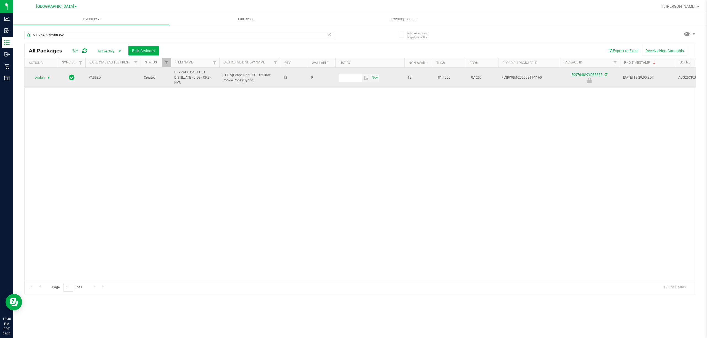
click at [44, 77] on span "Action" at bounding box center [37, 78] width 15 height 8
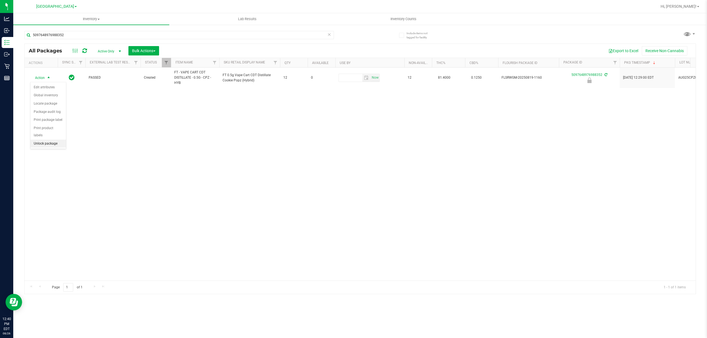
click at [41, 148] on li "Unlock package" at bounding box center [48, 144] width 36 height 8
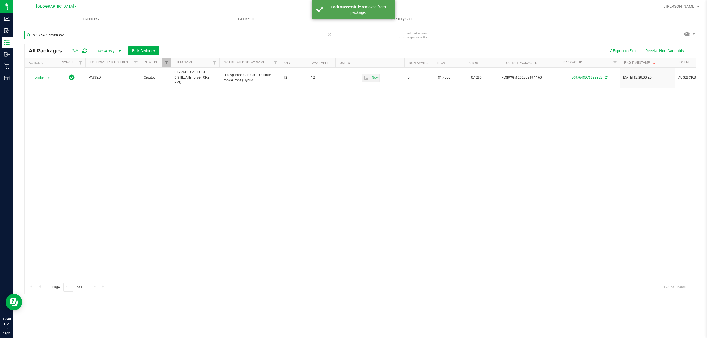
click at [71, 38] on input "5097648976988352" at bounding box center [179, 35] width 310 height 8
type input "2480890202908580"
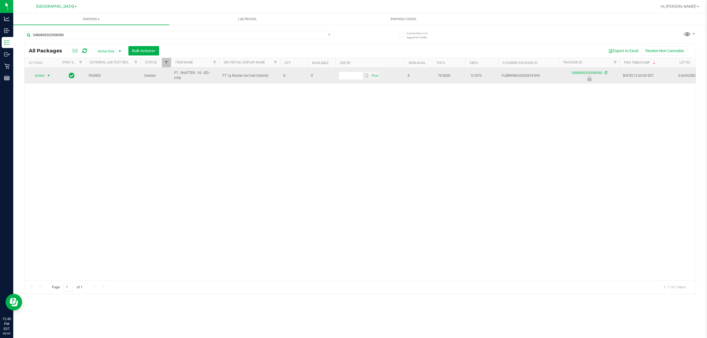
click at [40, 79] on span "Action" at bounding box center [37, 76] width 15 height 8
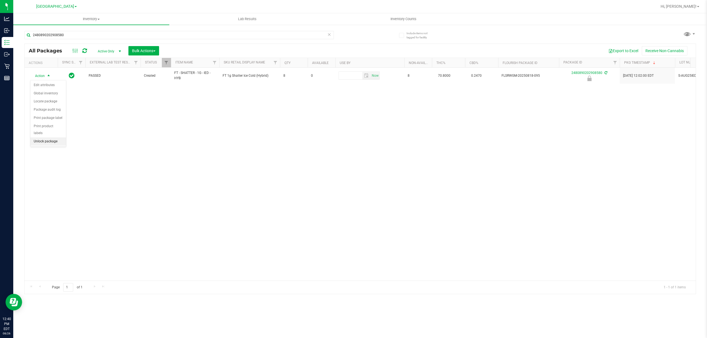
click at [47, 145] on li "Unlock package" at bounding box center [48, 142] width 36 height 8
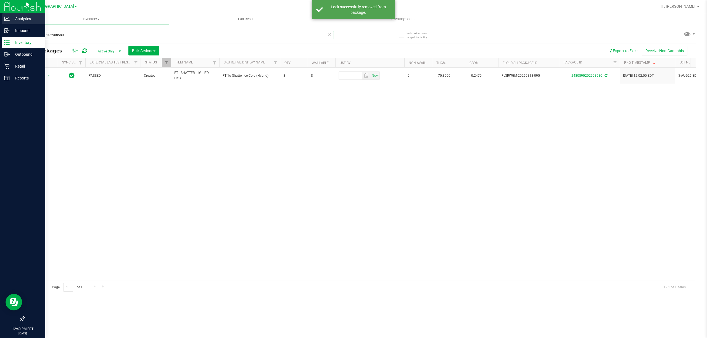
drag, startPoint x: 88, startPoint y: 35, endPoint x: 0, endPoint y: 15, distance: 90.1
click at [0, 15] on div "Analytics Inbound Inventory Outbound Retail Reports 12:40 PM EDT [DATE] 08/26 […" at bounding box center [353, 169] width 707 height 338
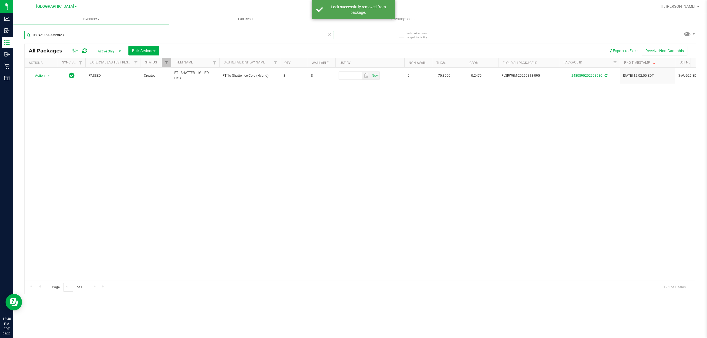
type input "0894690903359823"
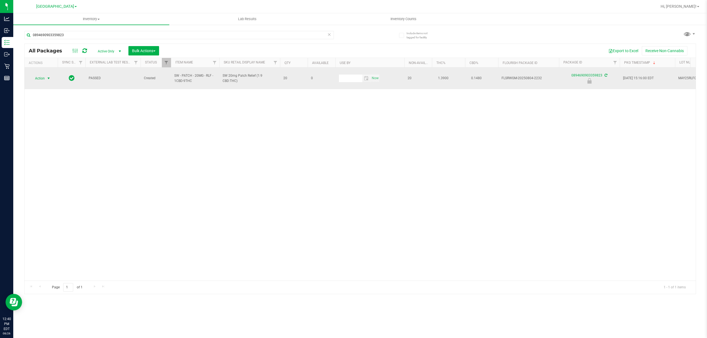
click at [35, 75] on span "Action" at bounding box center [37, 79] width 15 height 8
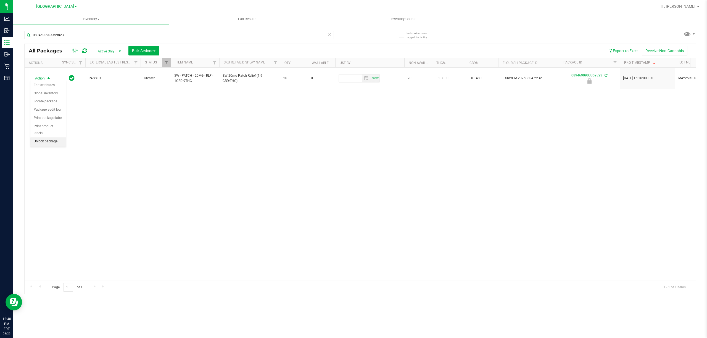
click at [61, 142] on li "Unlock package" at bounding box center [48, 142] width 36 height 8
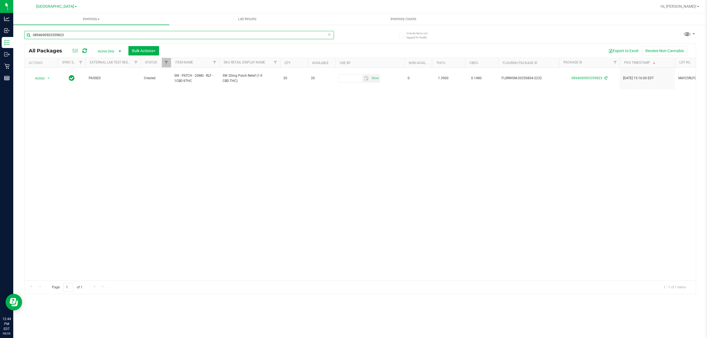
click at [88, 38] on input "0894690903359823" at bounding box center [179, 35] width 310 height 8
type input "5925434333662888"
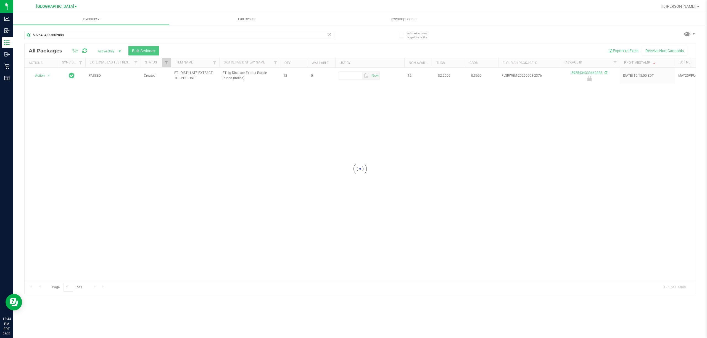
click at [41, 76] on div at bounding box center [360, 169] width 671 height 250
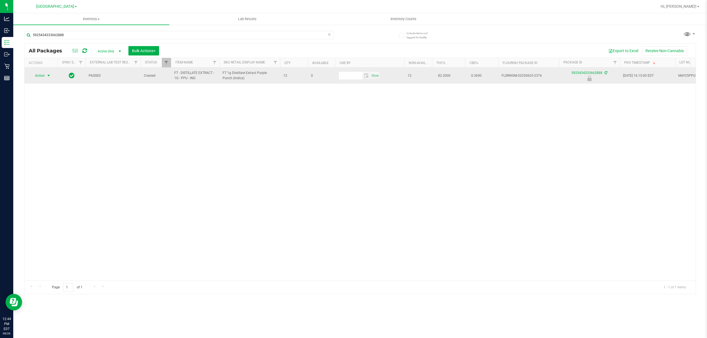
click at [44, 75] on span "Action" at bounding box center [37, 76] width 15 height 8
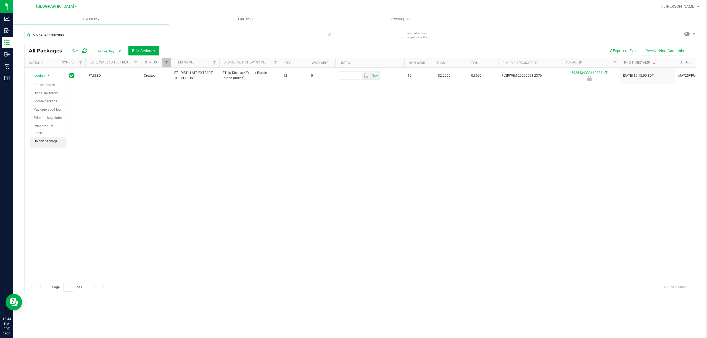
click at [49, 143] on li "Unlock package" at bounding box center [48, 142] width 36 height 8
